Goal: Task Accomplishment & Management: Use online tool/utility

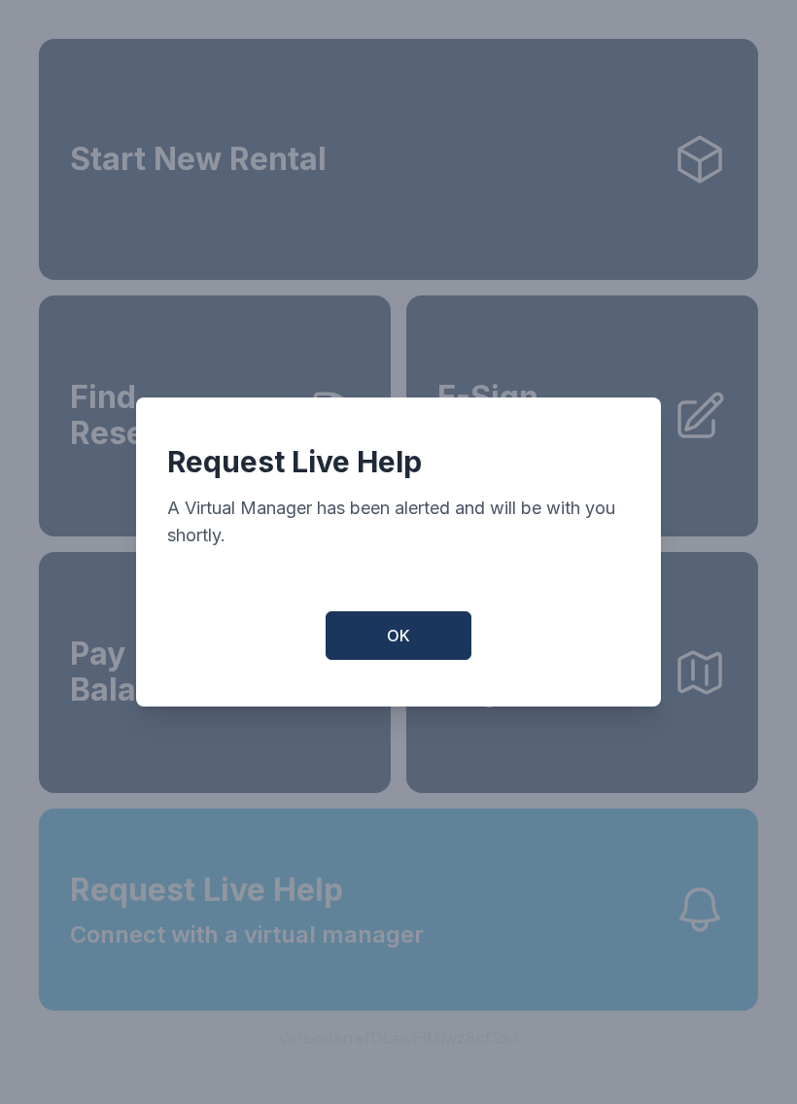
click at [437, 637] on button "OK" at bounding box center [399, 635] width 146 height 49
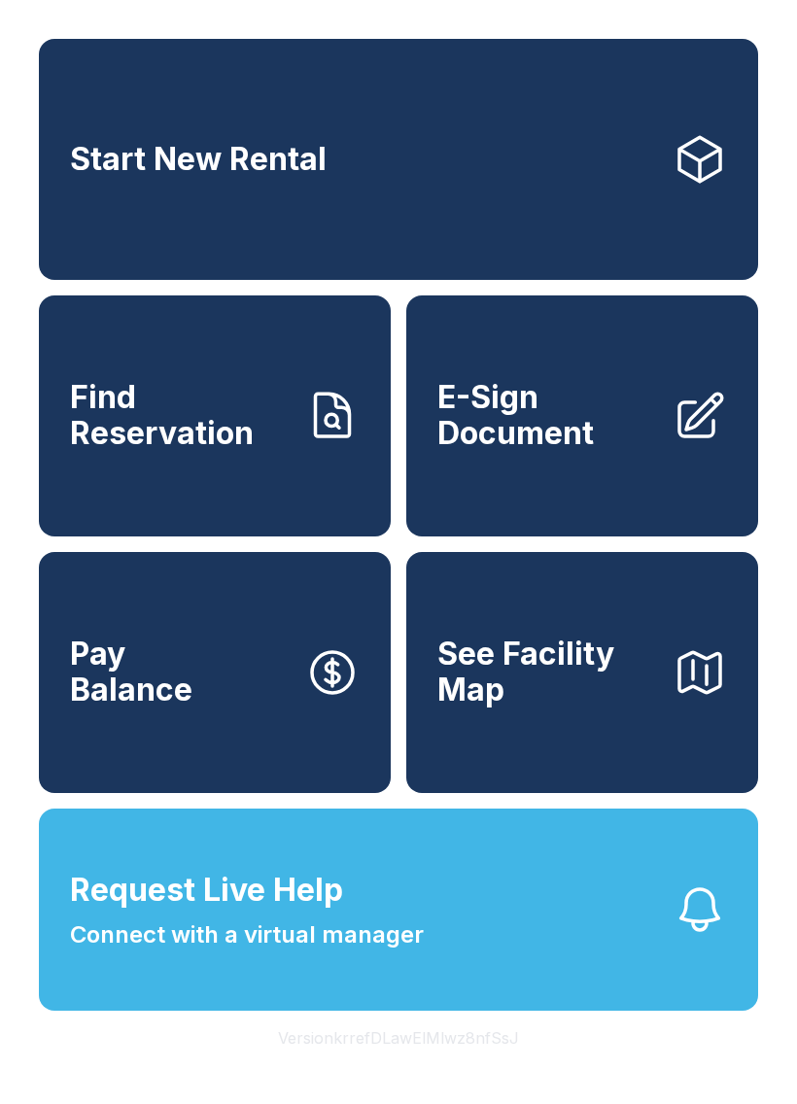
click at [91, 173] on span "Start New Rental" at bounding box center [198, 160] width 257 height 36
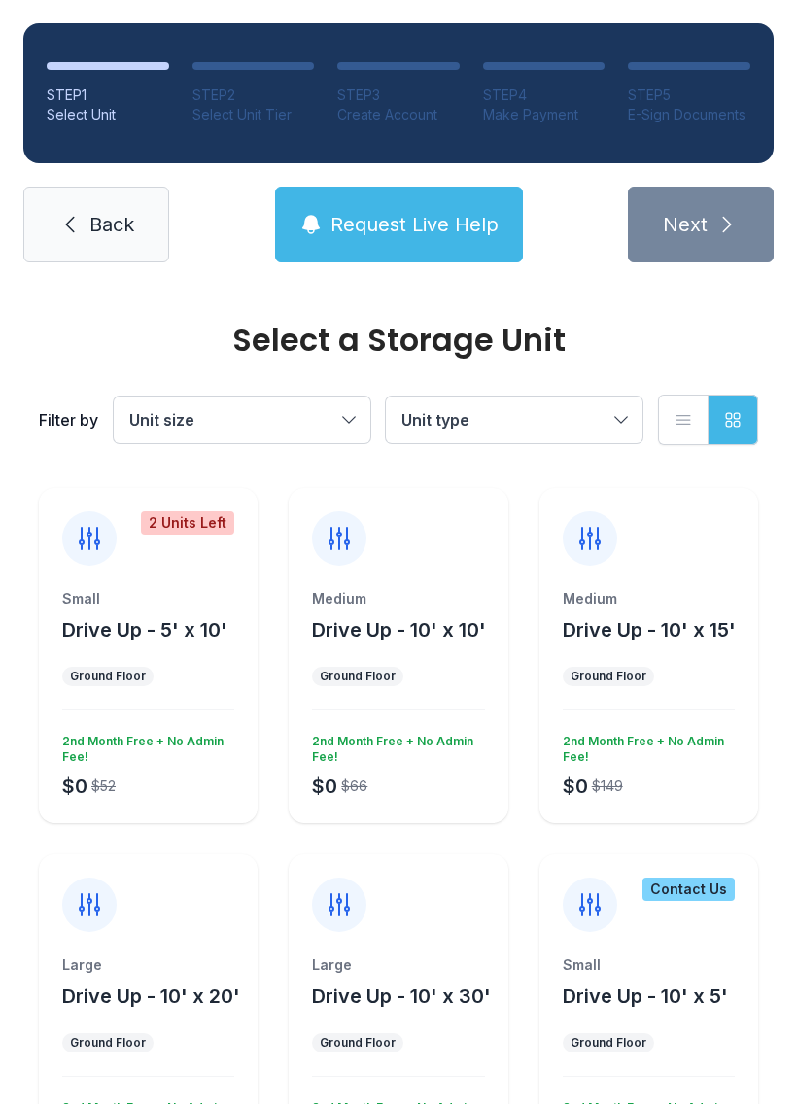
click at [40, 205] on link "Back" at bounding box center [96, 225] width 146 height 76
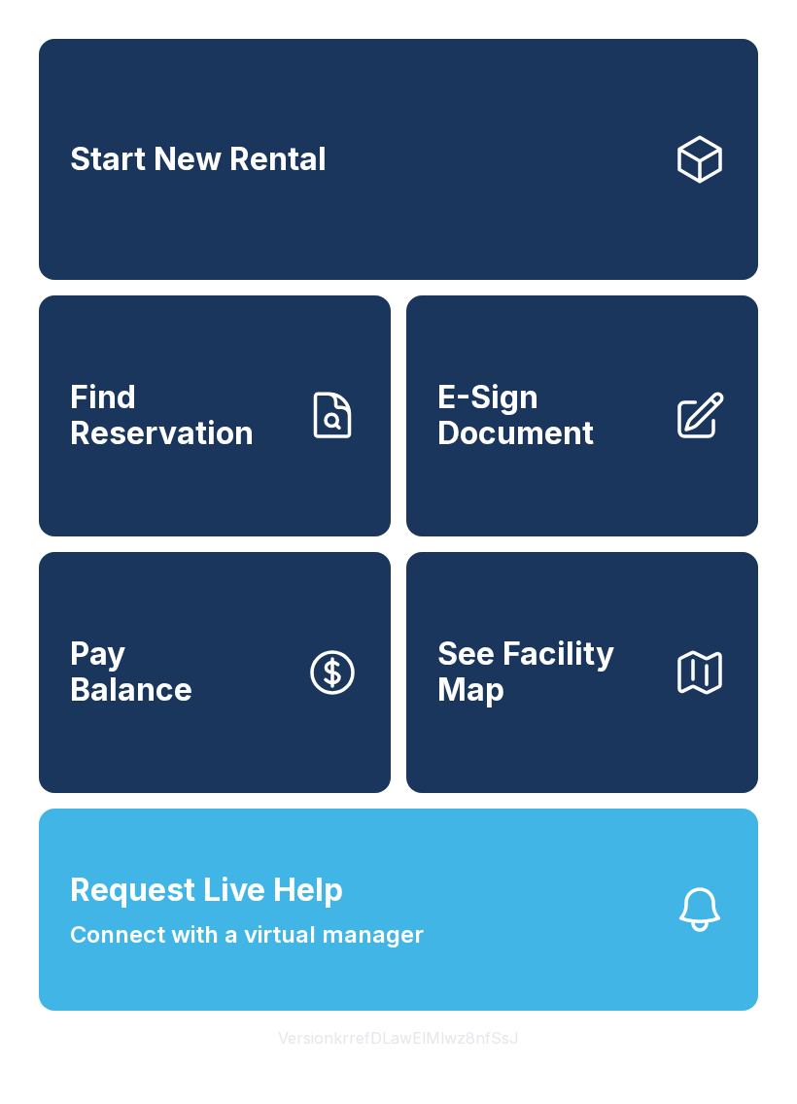
click at [520, 451] on span "E-Sign Document" at bounding box center [547, 415] width 220 height 71
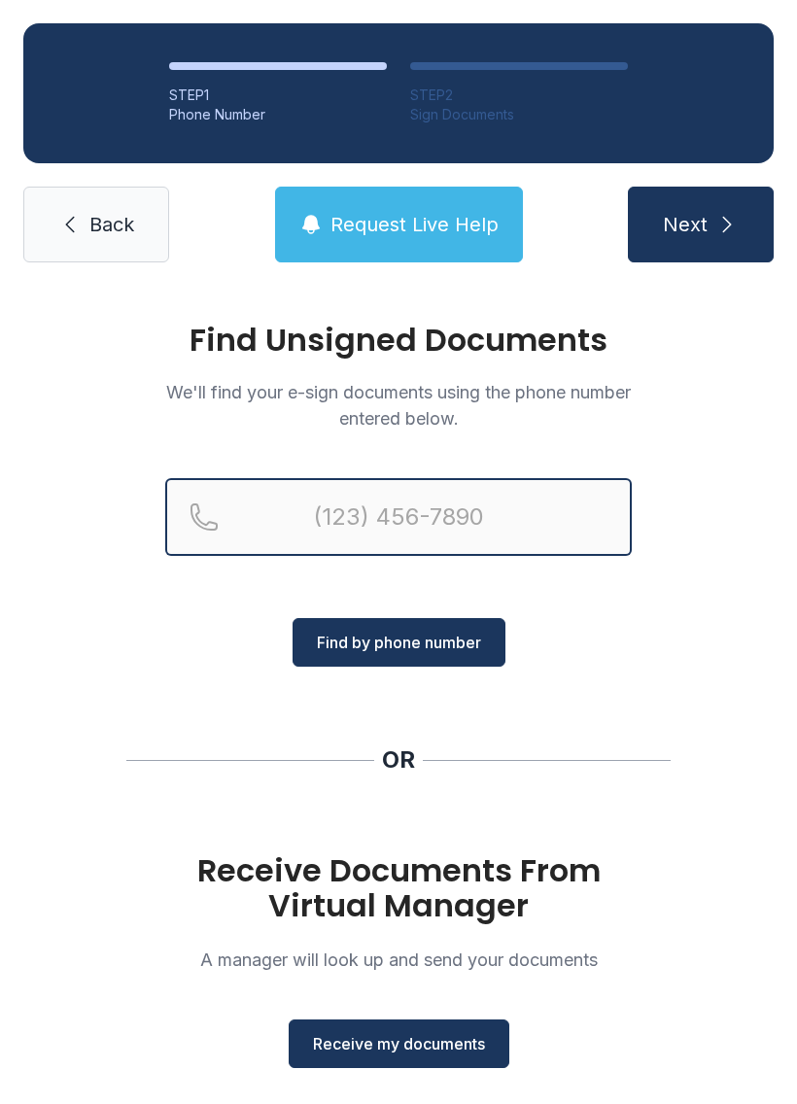
click at [276, 517] on input "Reservation phone number" at bounding box center [398, 517] width 466 height 78
type input "("
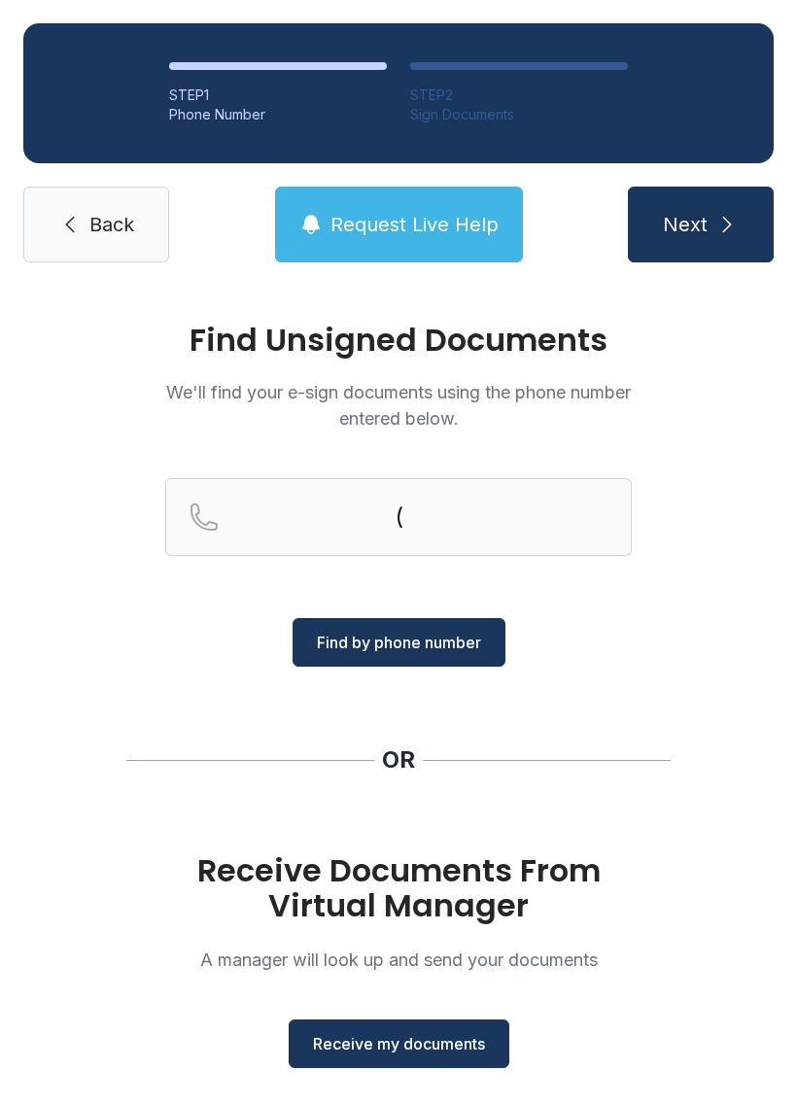
click at [86, 230] on link "Back" at bounding box center [96, 225] width 146 height 76
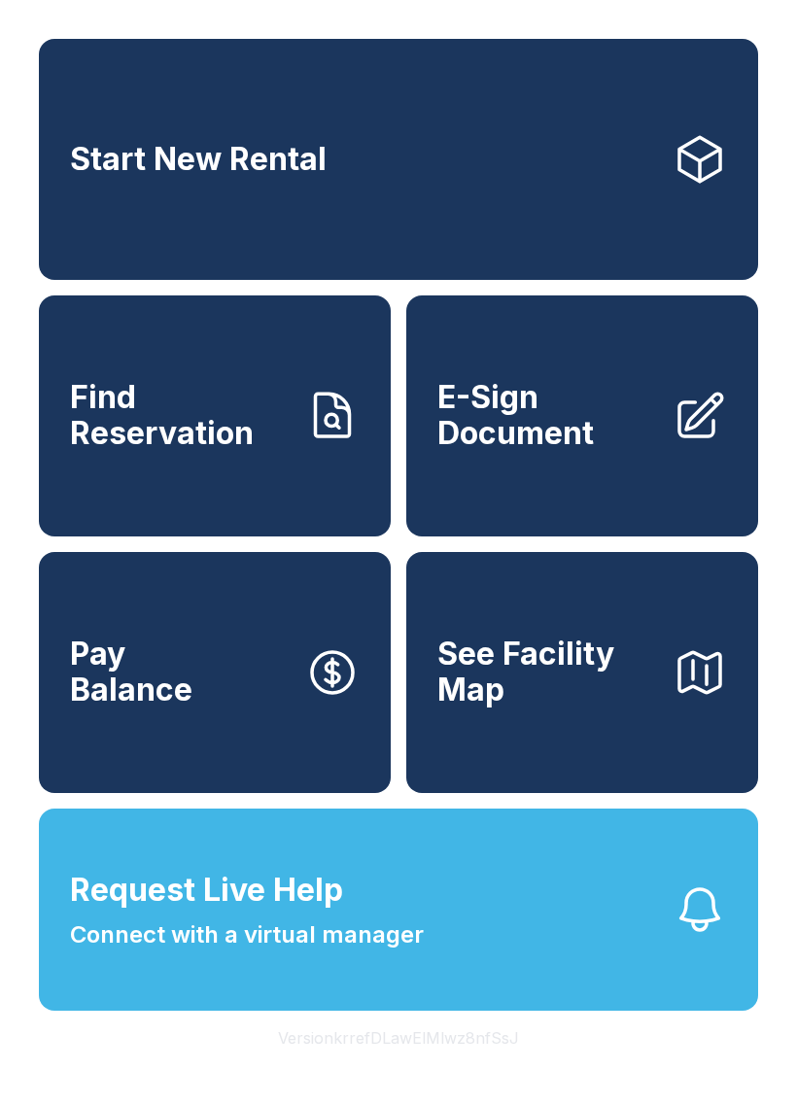
click at [545, 451] on span "E-Sign Document" at bounding box center [547, 415] width 220 height 71
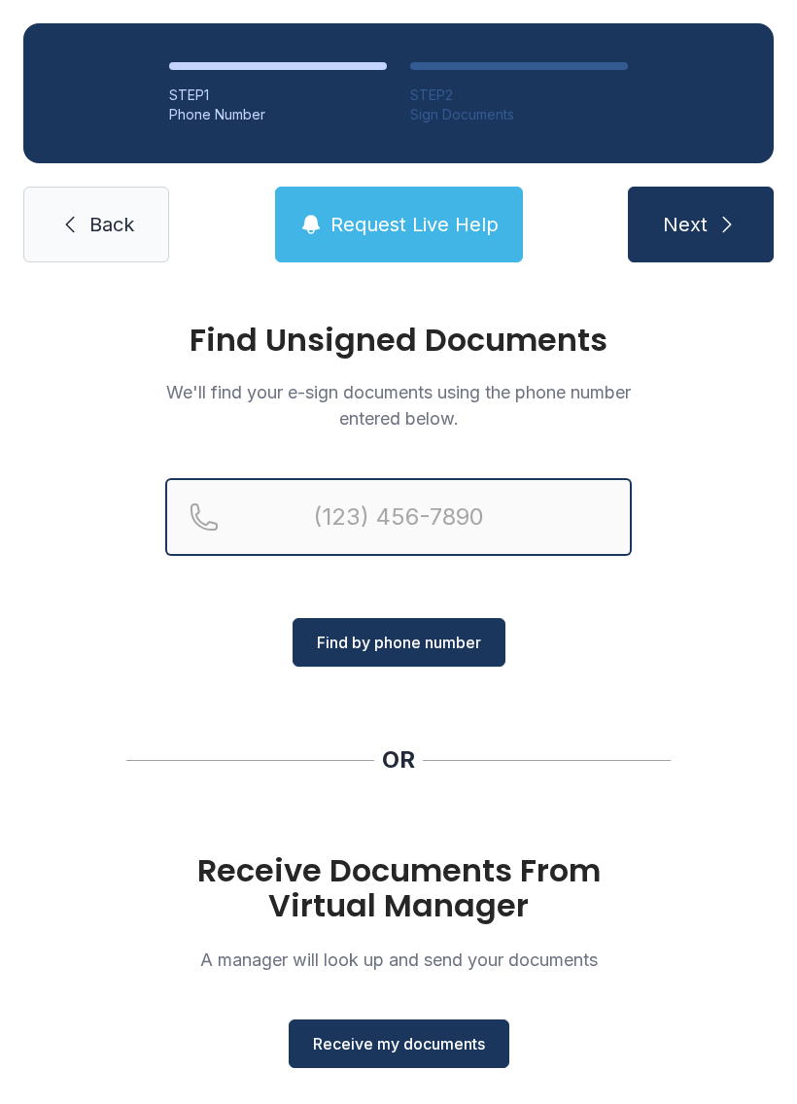
click at [548, 502] on input "Reservation phone number" at bounding box center [398, 517] width 466 height 78
type input "[PHONE_NUMBER]"
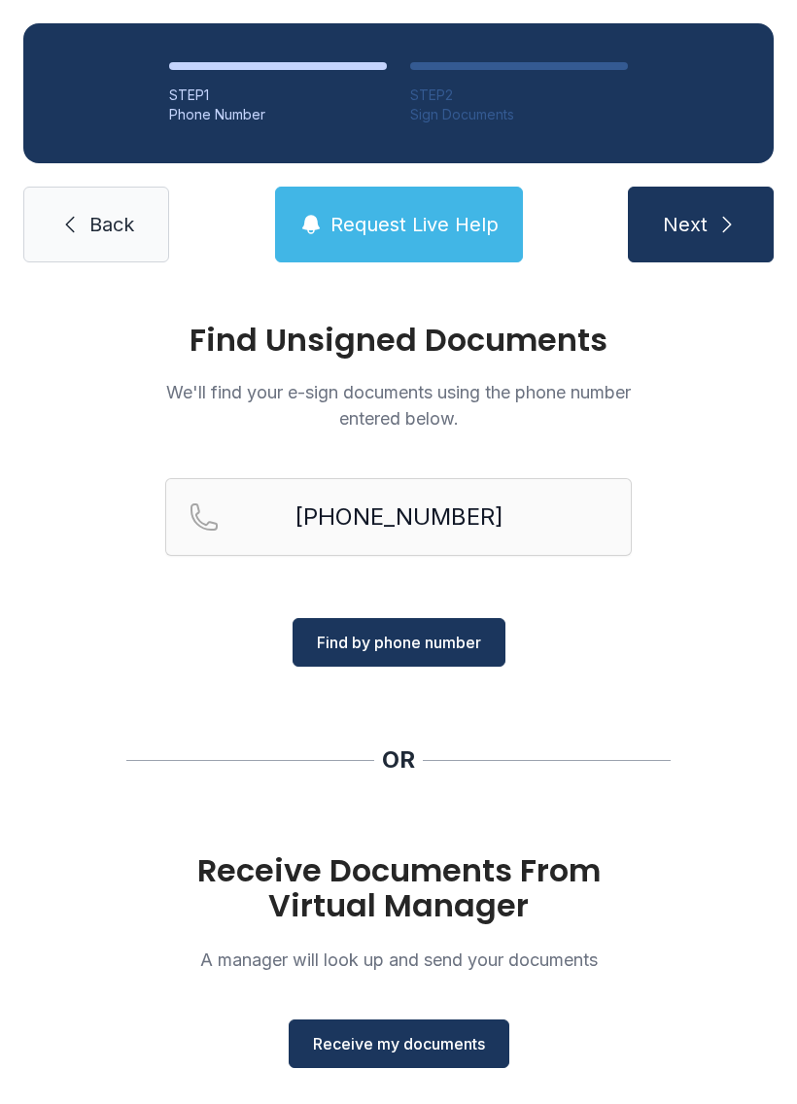
click at [417, 610] on div "[PHONE_NUMBER]" at bounding box center [398, 548] width 466 height 140
click at [391, 624] on button "Find by phone number" at bounding box center [398, 642] width 213 height 49
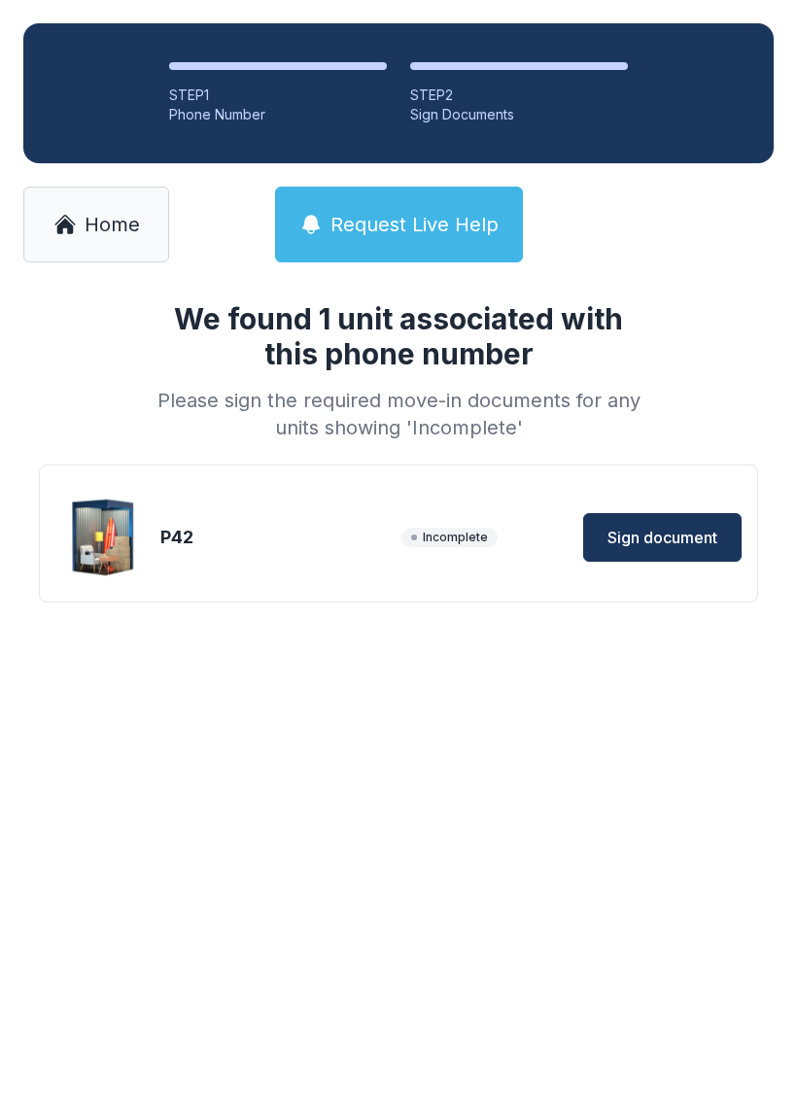
click at [679, 525] on button "Sign document" at bounding box center [662, 537] width 158 height 49
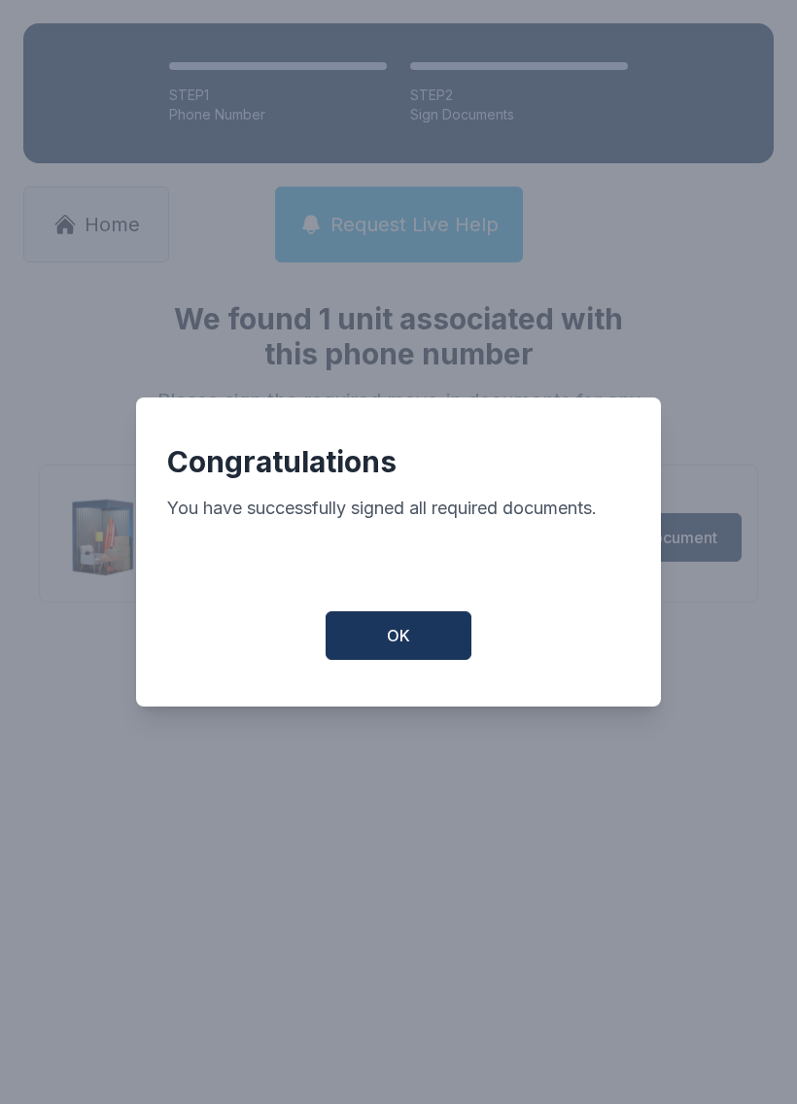
click at [404, 634] on span "OK" at bounding box center [398, 635] width 23 height 23
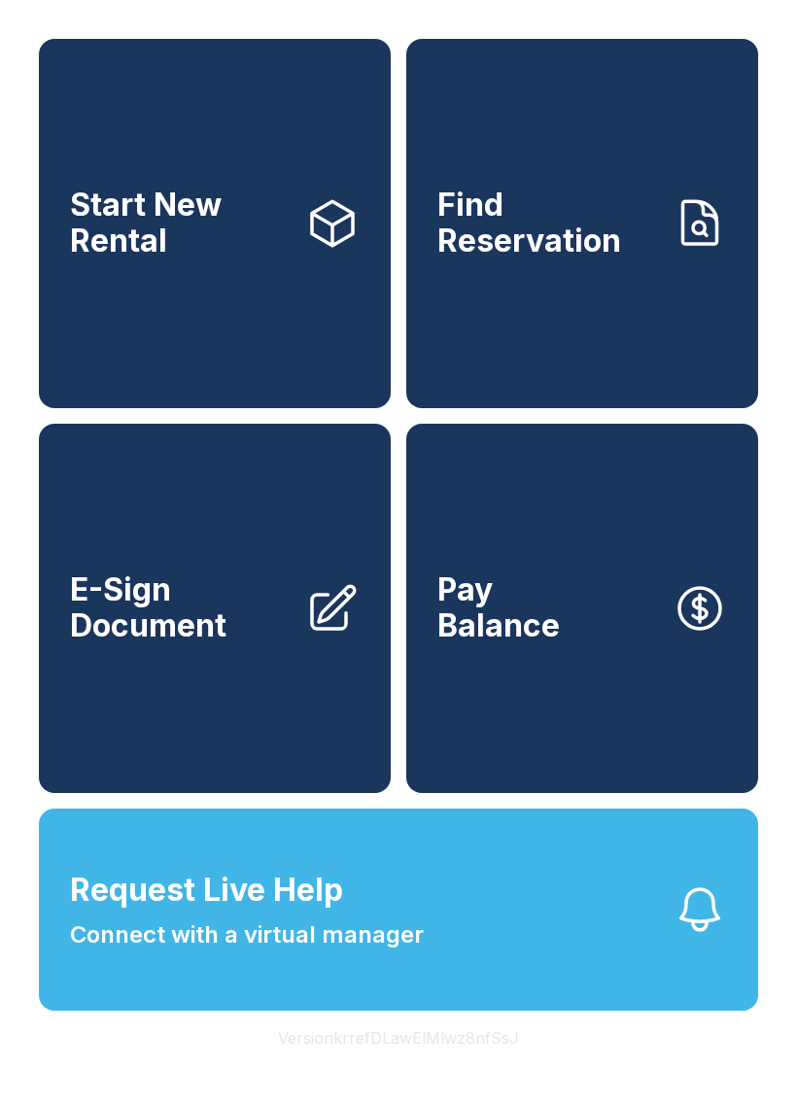
click at [404, 633] on div "Start New Rental Find Reservation E-Sign Document Pay Balance" at bounding box center [398, 416] width 719 height 754
